Goal: Transaction & Acquisition: Book appointment/travel/reservation

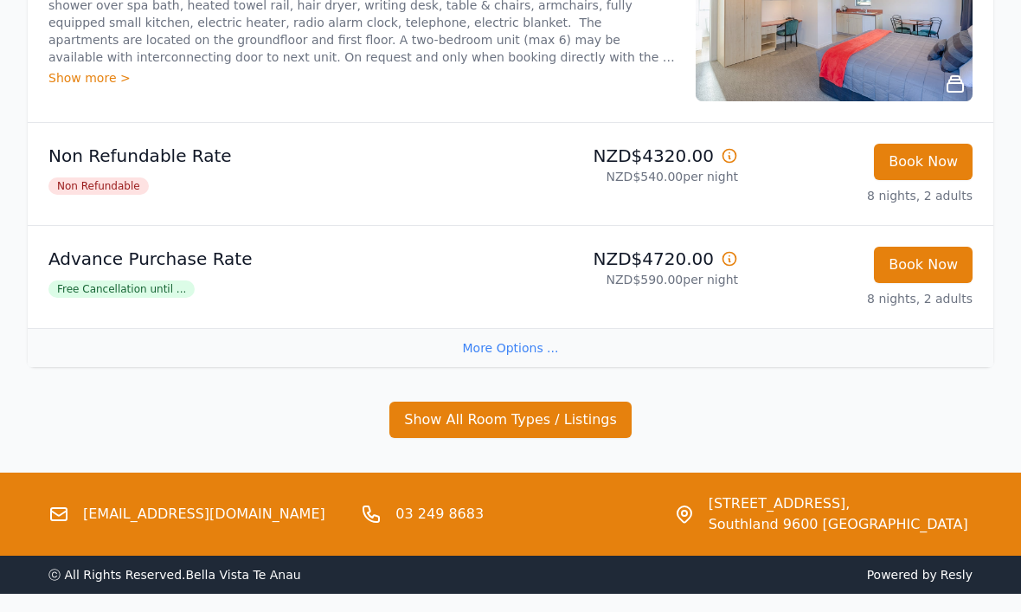
scroll to position [428, 0]
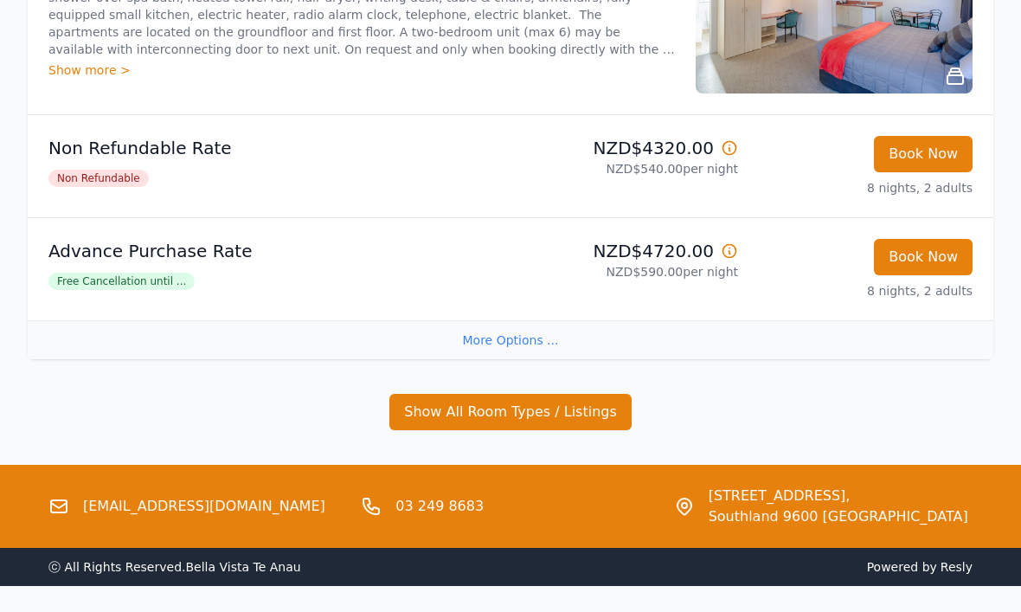
click at [592, 413] on button "Show All Room Types / Listings" at bounding box center [510, 412] width 242 height 36
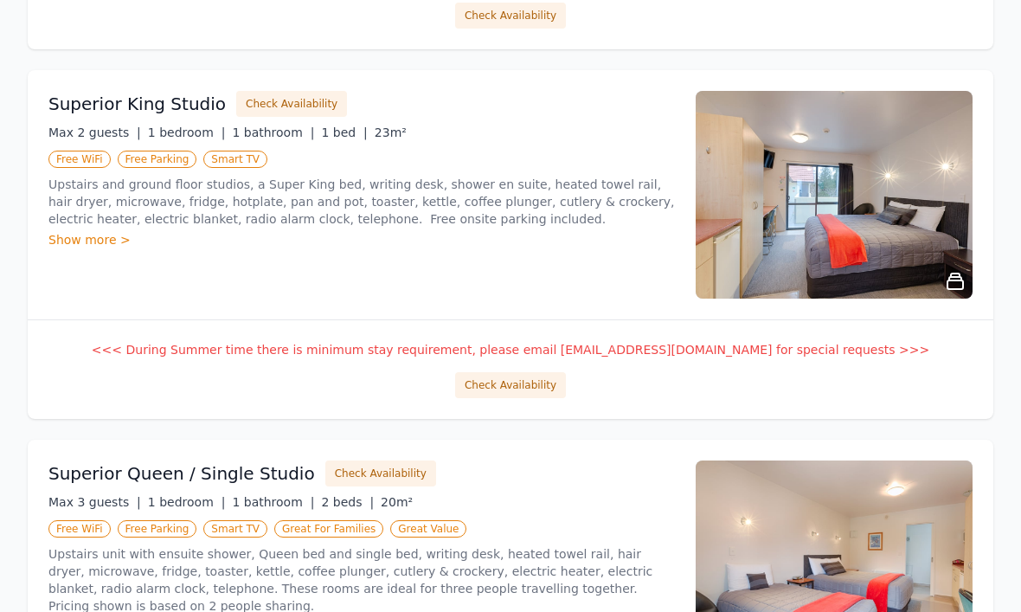
scroll to position [1108, 0]
click at [540, 391] on button "Check Availability" at bounding box center [510, 385] width 111 height 26
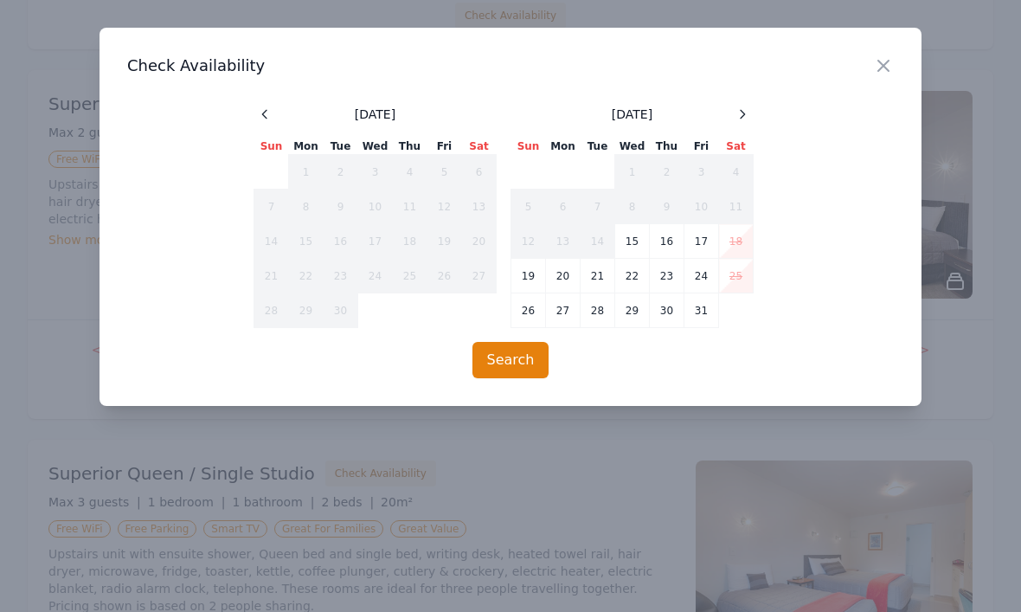
click at [739, 116] on icon at bounding box center [742, 114] width 14 height 14
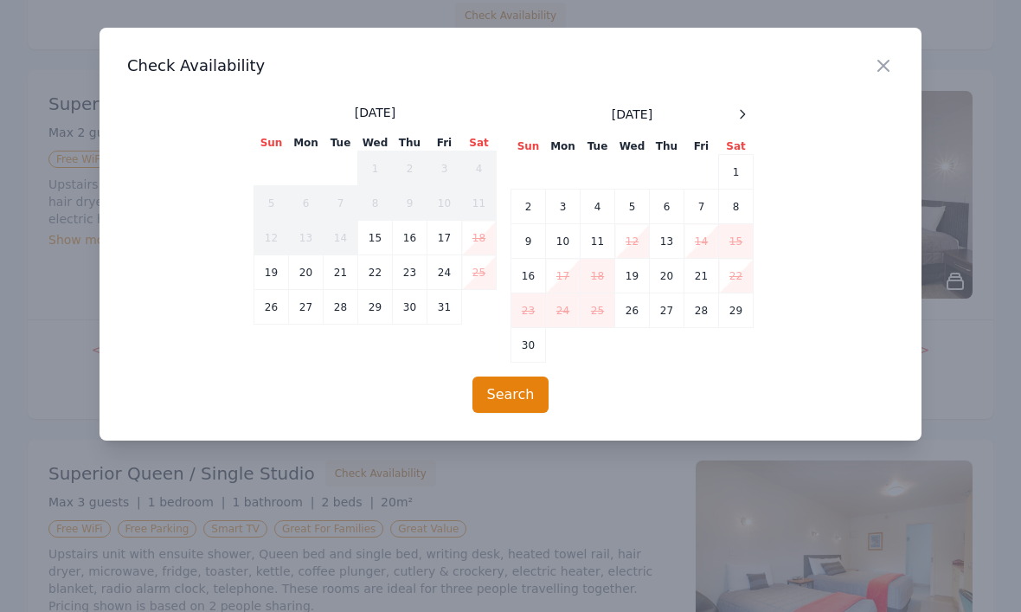
click at [753, 106] on div "[DATE] Sun Mon Tue Wed Thu Fri Sat 1 2 3 4 5 6 7 8 9 10 11 12 13 14 15 16 17 18…" at bounding box center [510, 233] width 514 height 259
click at [743, 116] on icon at bounding box center [742, 114] width 4 height 8
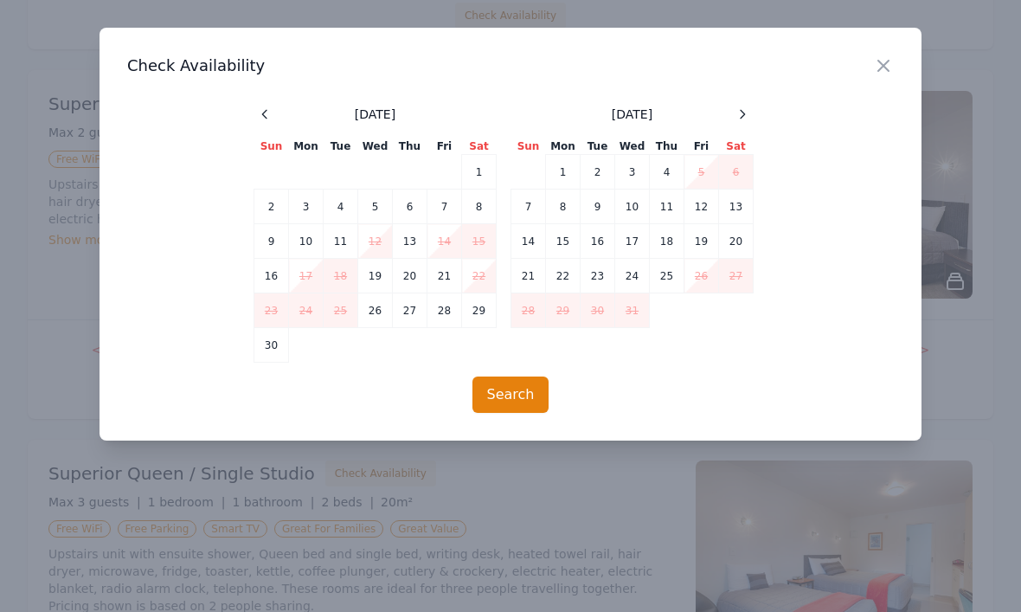
click at [752, 111] on div at bounding box center [742, 114] width 21 height 21
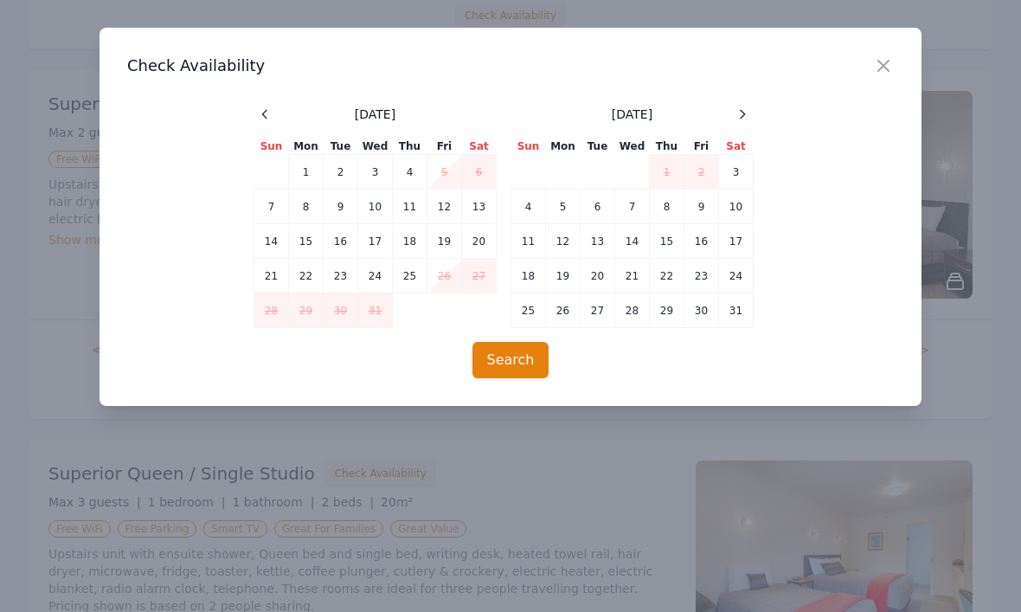
click at [746, 118] on icon at bounding box center [742, 114] width 14 height 14
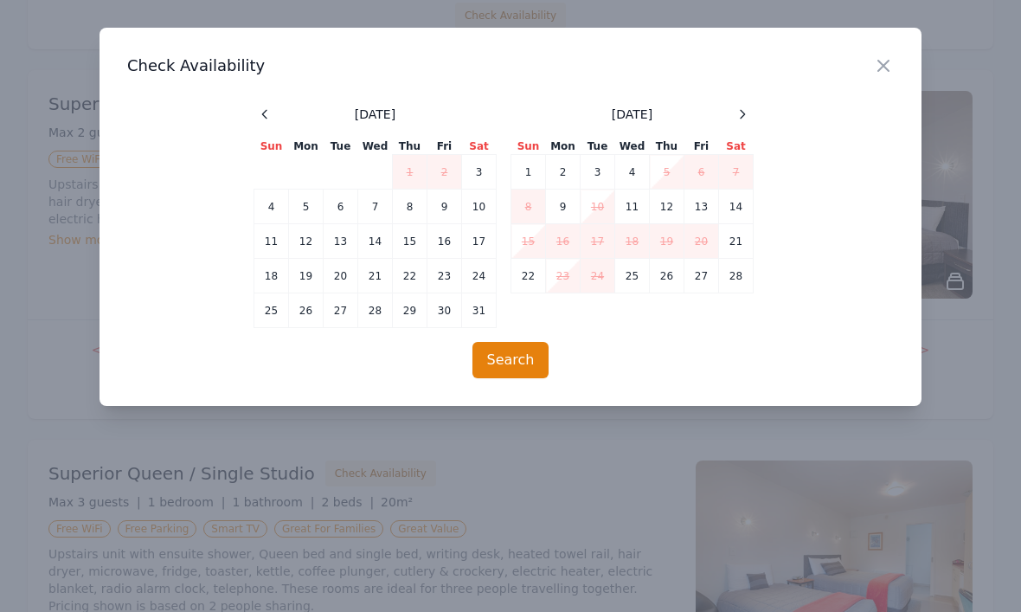
click at [868, 62] on h3 "Check Availability" at bounding box center [510, 65] width 766 height 21
click at [879, 61] on icon "button" at bounding box center [883, 66] width 10 height 10
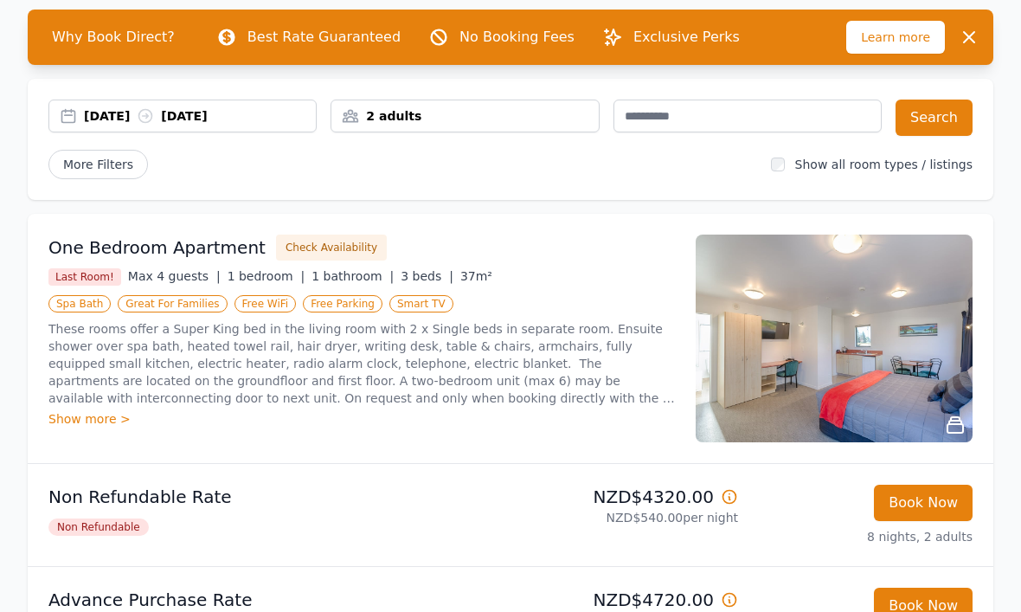
scroll to position [0, 0]
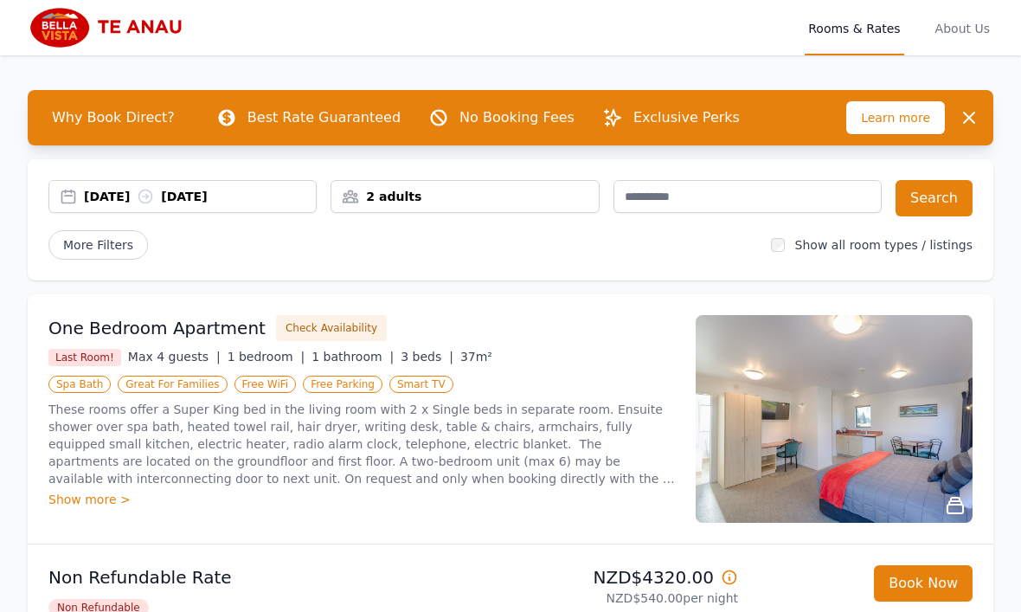
click at [125, 206] on div "[DATE] [DATE]" at bounding box center [182, 196] width 268 height 33
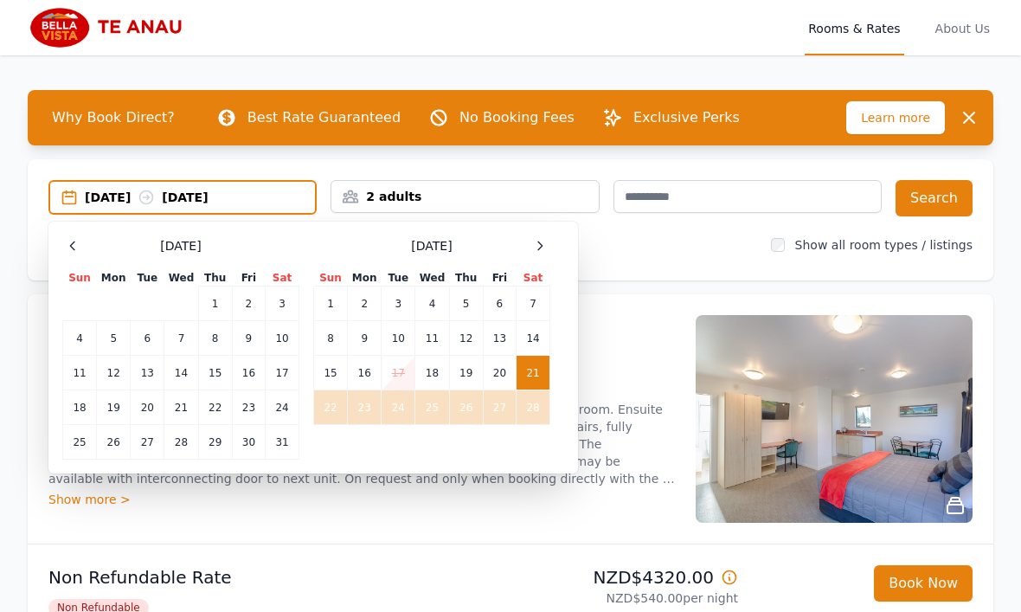
click at [472, 413] on td "26" at bounding box center [466, 407] width 34 height 35
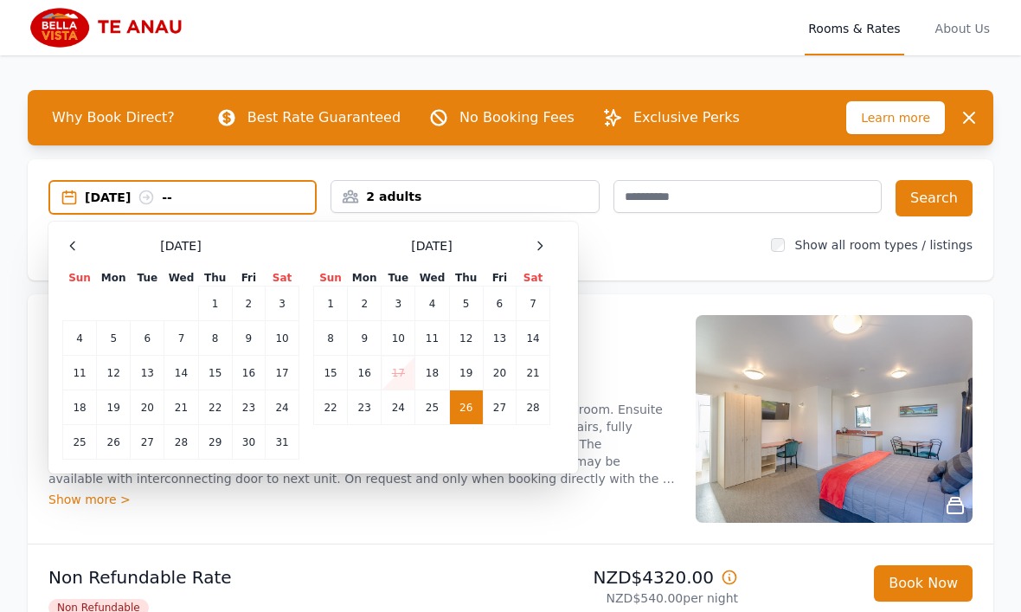
click at [544, 250] on icon at bounding box center [540, 246] width 14 height 14
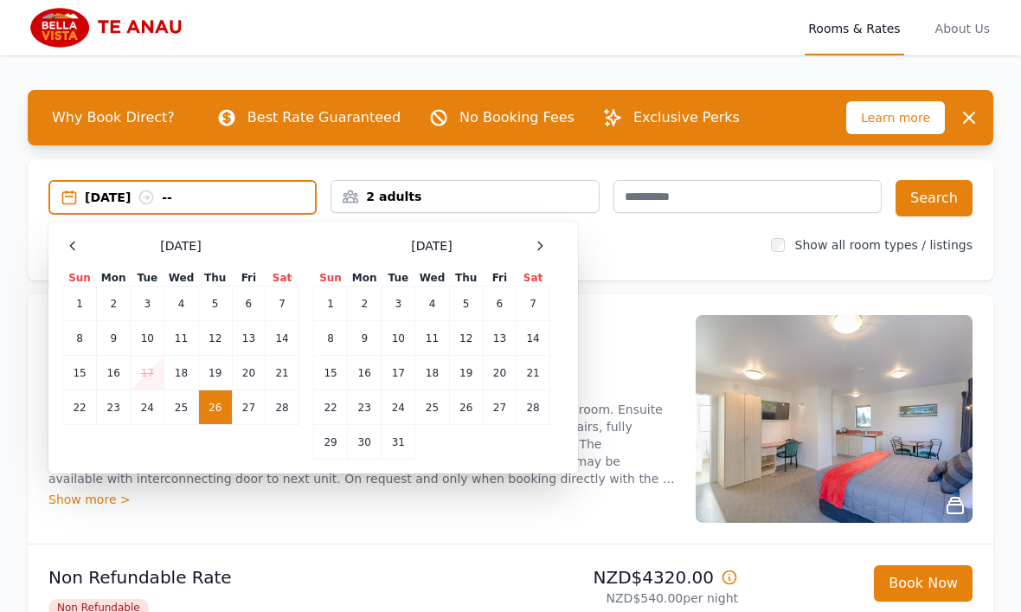
click at [334, 313] on td "1" at bounding box center [331, 303] width 34 height 35
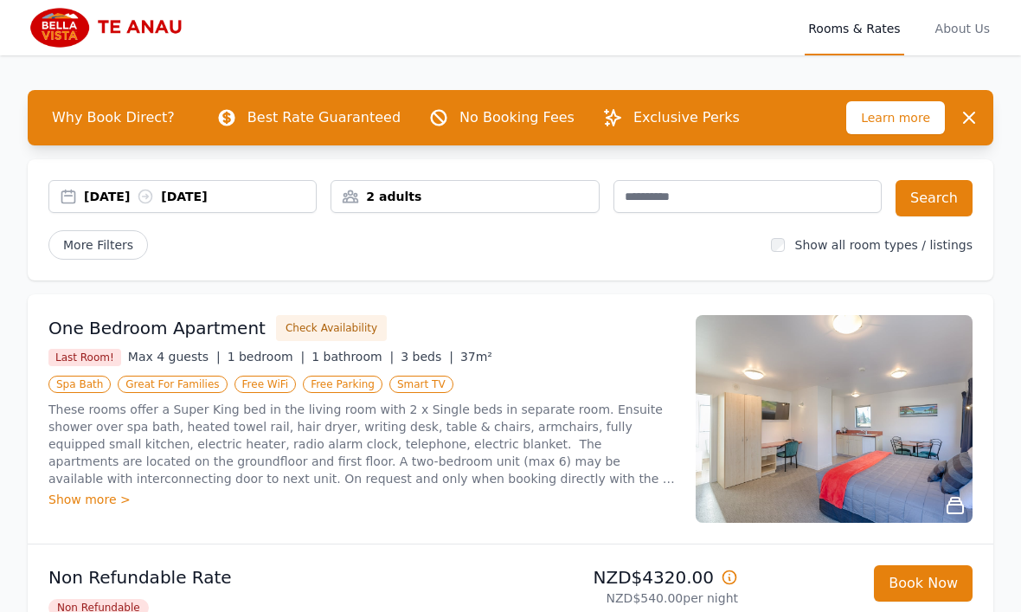
click at [952, 198] on button "Search" at bounding box center [933, 198] width 77 height 36
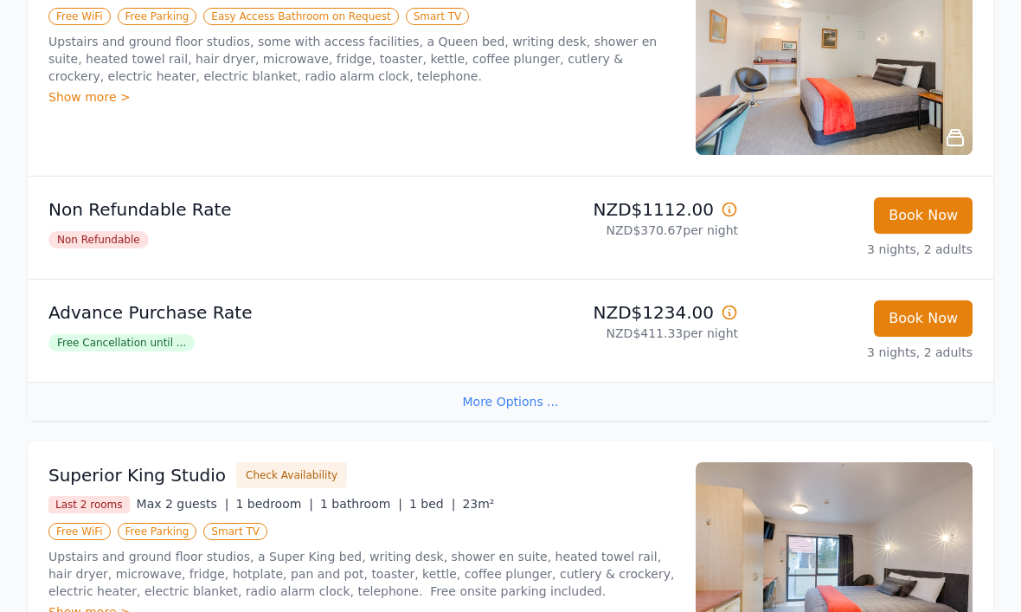
scroll to position [874, 0]
